Goal: Transaction & Acquisition: Purchase product/service

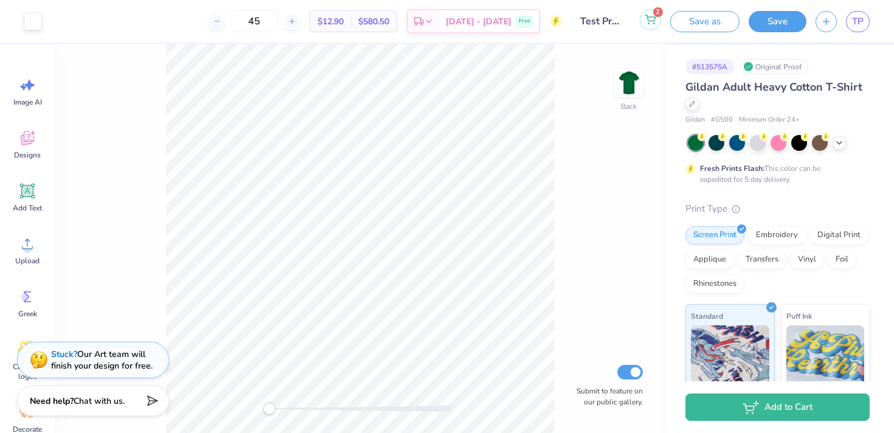
click at [649, 20] on icon at bounding box center [650, 20] width 11 height 10
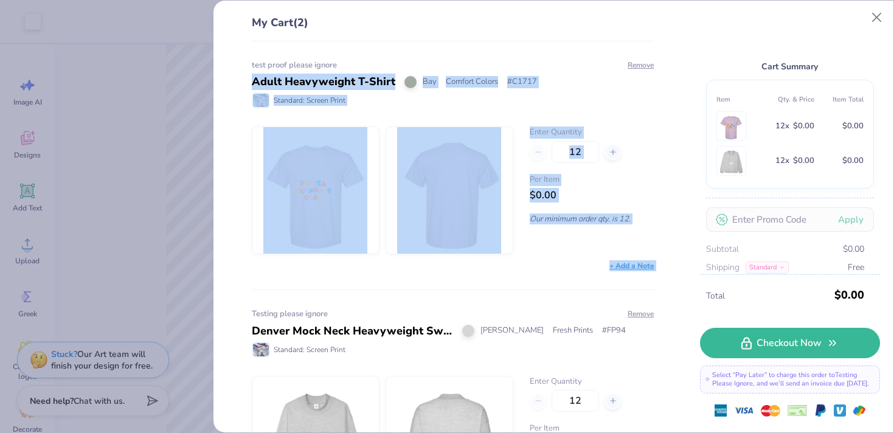
drag, startPoint x: 217, startPoint y: 85, endPoint x: 313, endPoint y: 291, distance: 226.9
click at [313, 291] on div "My Cart (2) test proof please ignore Adult Heavyweight T-Shirt Bay Comfort Colo…" at bounding box center [553, 217] width 680 height 432
click at [313, 288] on div "test proof please ignore Adult Heavyweight T-Shirt Bay Comfort Colors # C1717 S…" at bounding box center [448, 237] width 442 height 392
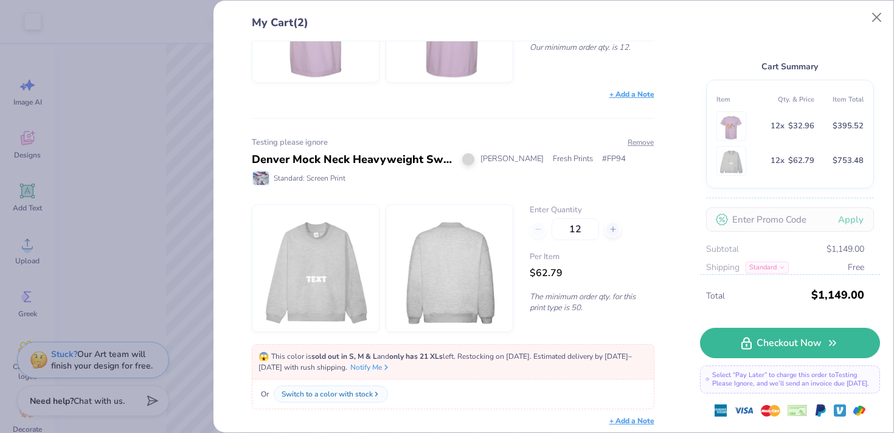
scroll to position [177, 0]
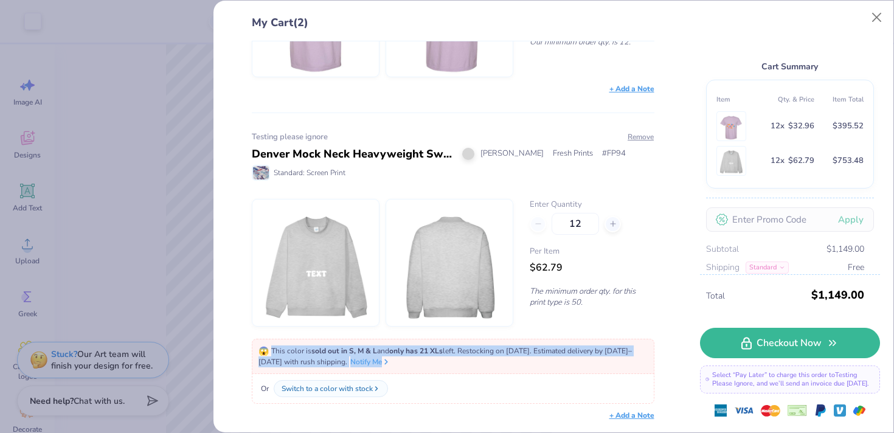
drag, startPoint x: 265, startPoint y: 349, endPoint x: 409, endPoint y: 365, distance: 145.1
click at [409, 365] on div "😱 This color is sold out in S, M & L and only has 21 XLs left. Restocking on [D…" at bounding box center [452, 356] width 389 height 22
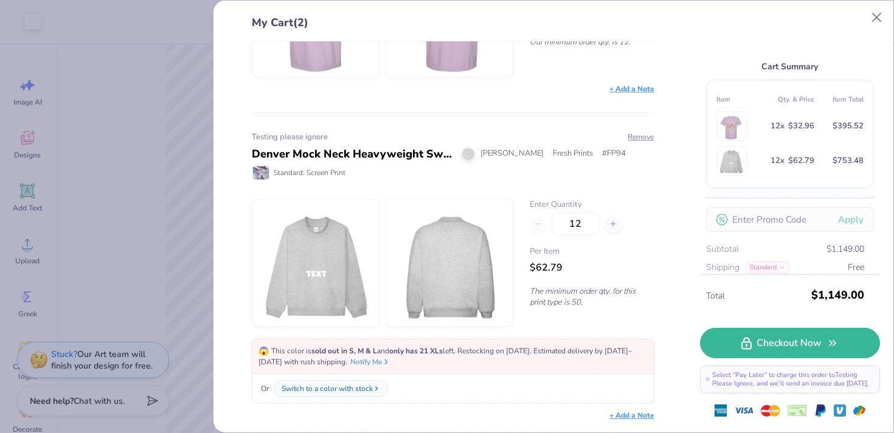
click at [409, 365] on div "😱 This color is sold out in S, M & L and only has 21 XLs left. Restocking on [D…" at bounding box center [452, 356] width 389 height 22
click at [499, 251] on img at bounding box center [449, 262] width 105 height 126
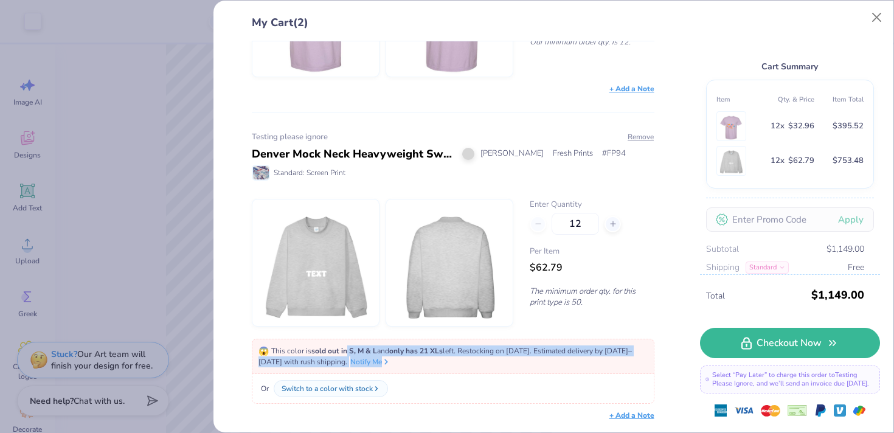
drag, startPoint x: 345, startPoint y: 345, endPoint x: 456, endPoint y: 359, distance: 111.6
click at [457, 359] on div "😱 This color is sold out in S, M & L and only has 21 XLs left. Restocking on [D…" at bounding box center [452, 356] width 389 height 22
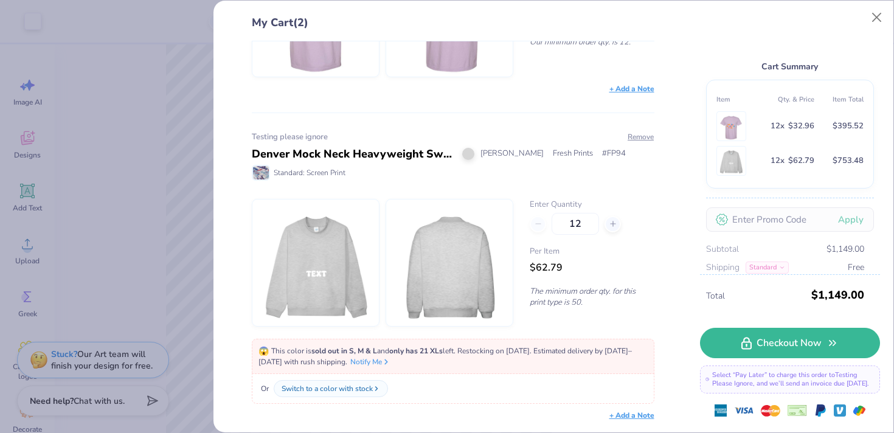
click at [456, 359] on div "😱 This color is sold out in S, M & L and only has 21 XLs left. Restocking on [D…" at bounding box center [452, 356] width 389 height 22
drag, startPoint x: 456, startPoint y: 359, endPoint x: 489, endPoint y: 355, distance: 33.0
click at [495, 358] on div "😱 This color is sold out in S, M & L and only has 21 XLs left. Restocking on [D…" at bounding box center [452, 356] width 389 height 22
click at [382, 363] on icon at bounding box center [386, 360] width 9 height 9
drag, startPoint x: 372, startPoint y: 360, endPoint x: 508, endPoint y: 376, distance: 137.7
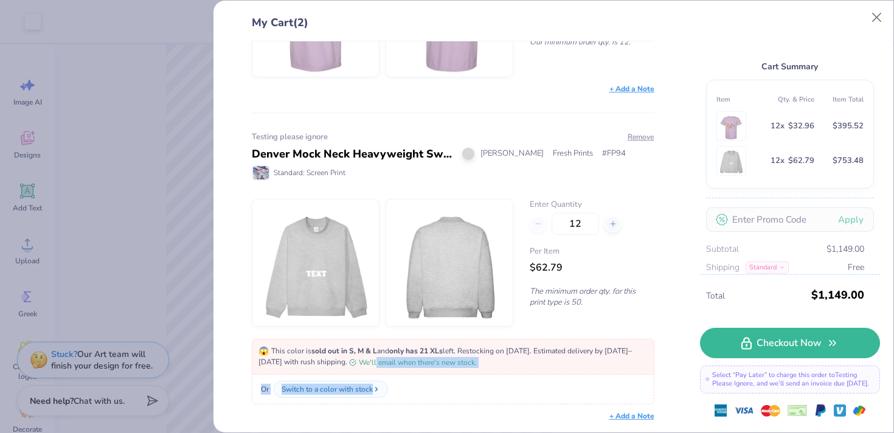
click at [508, 376] on div "😱 This color is sold out in S, M & L and only has 21 XLs left. Restocking on [D…" at bounding box center [453, 372] width 403 height 66
click at [508, 376] on div "Or Switch to a color with stock" at bounding box center [453, 390] width 403 height 30
click at [200, 159] on div "My Cart (2) test proof please ignore Adult Heavyweight T-Shirt Bay Comfort Colo…" at bounding box center [447, 216] width 894 height 433
